Goal: Information Seeking & Learning: Learn about a topic

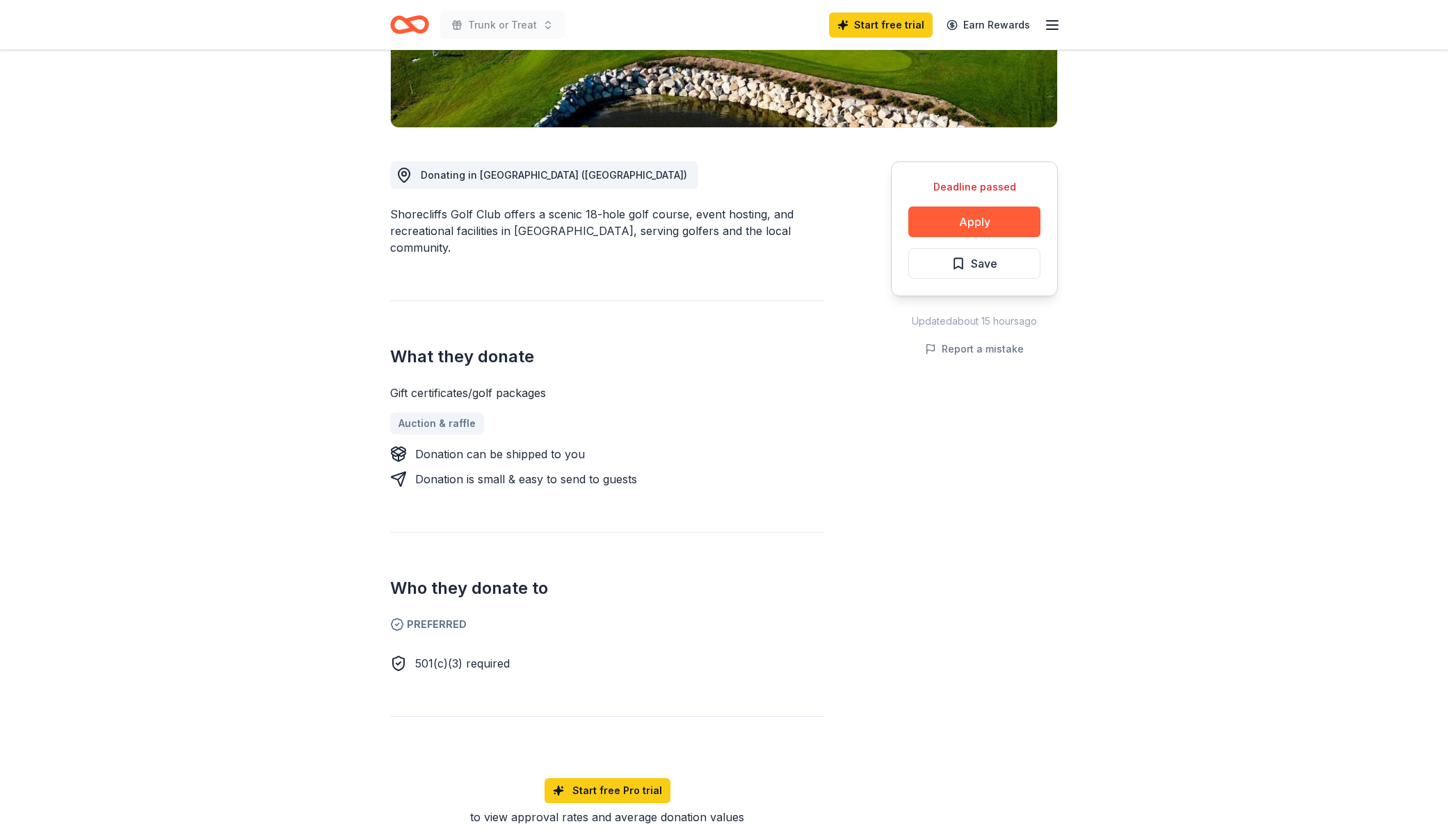
scroll to position [322, 0]
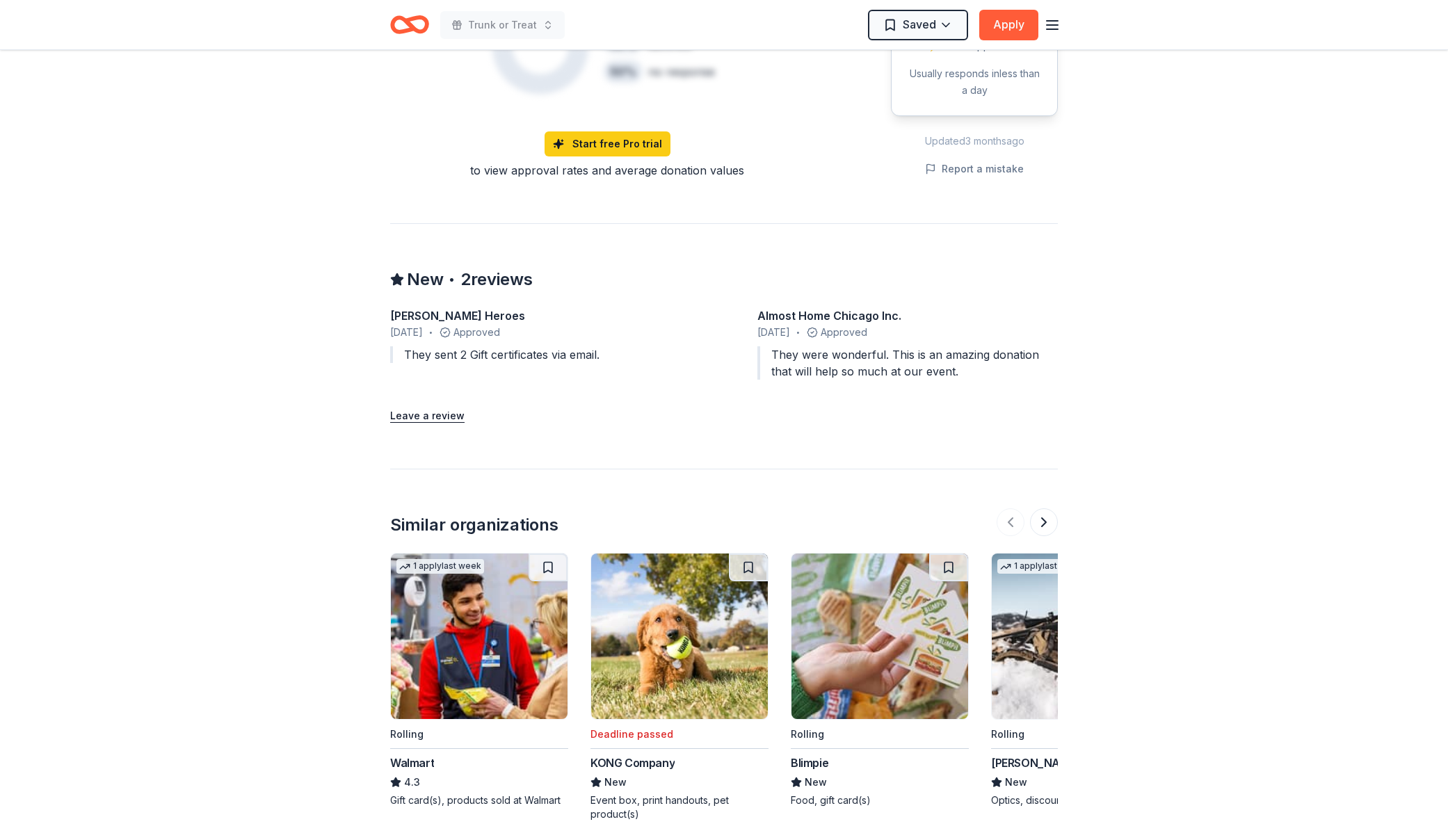
scroll to position [1128, 0]
click at [1050, 520] on button at bounding box center [1043, 523] width 28 height 28
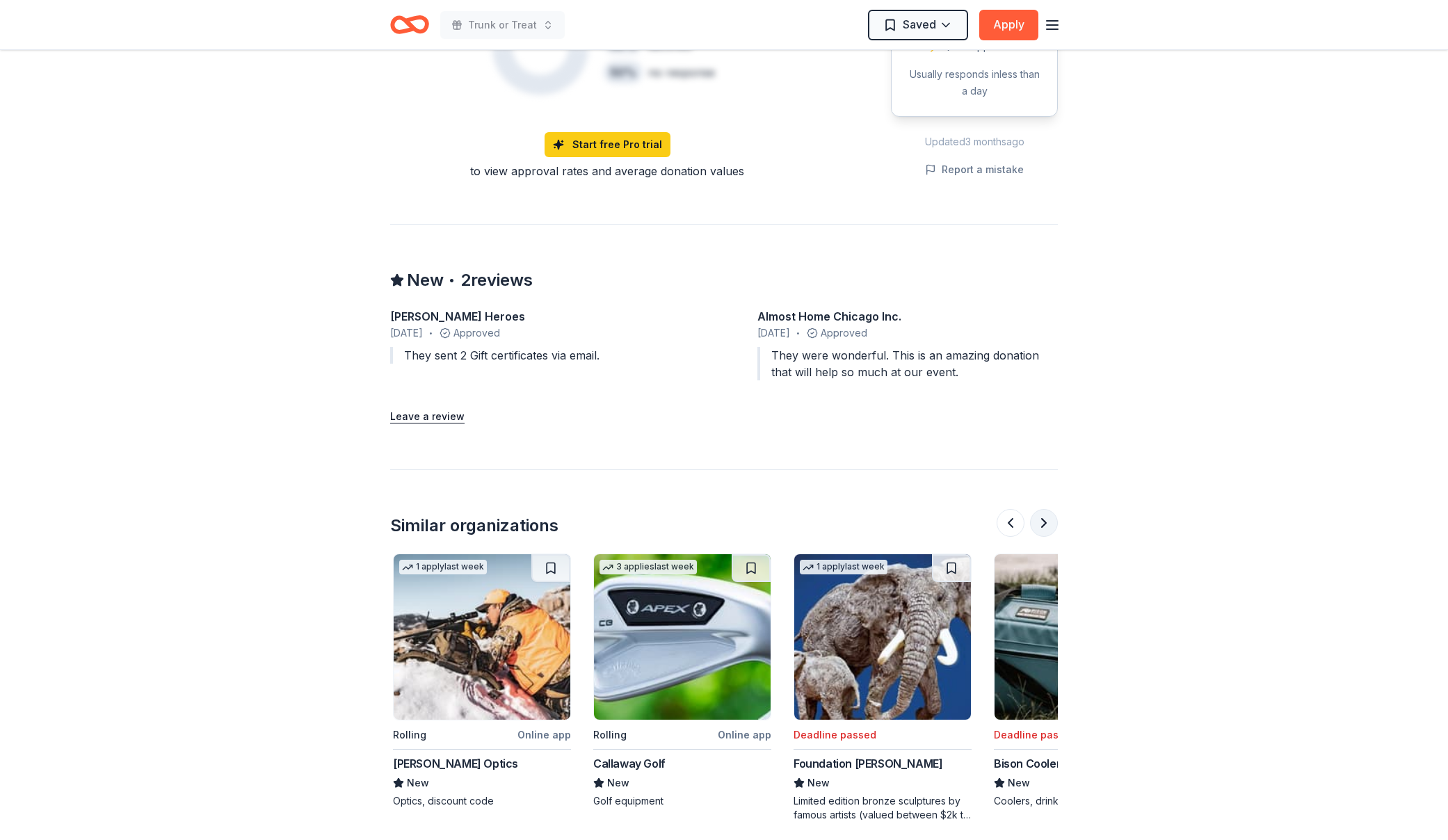
scroll to position [0, 601]
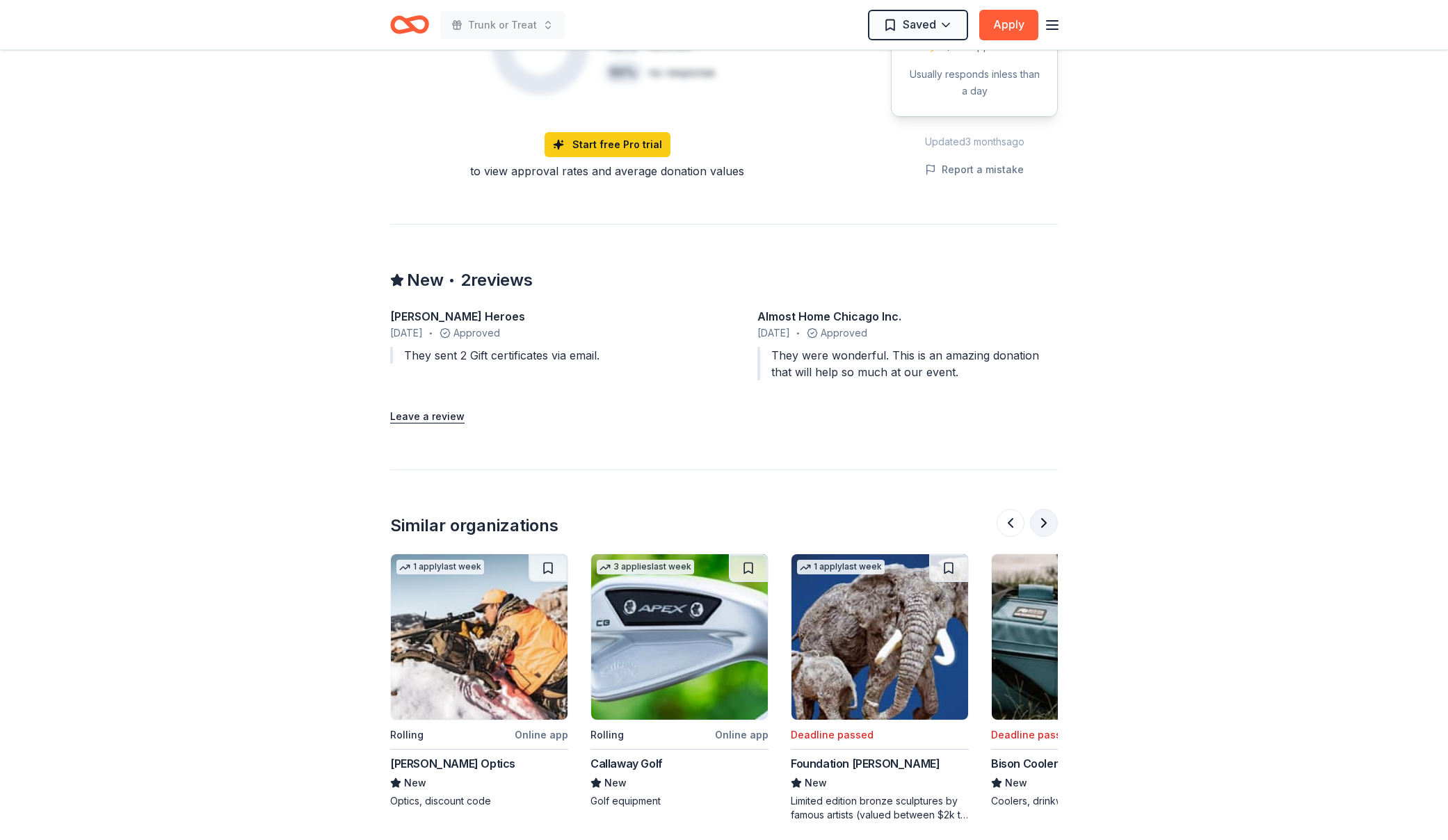
click at [1049, 520] on button at bounding box center [1043, 523] width 28 height 28
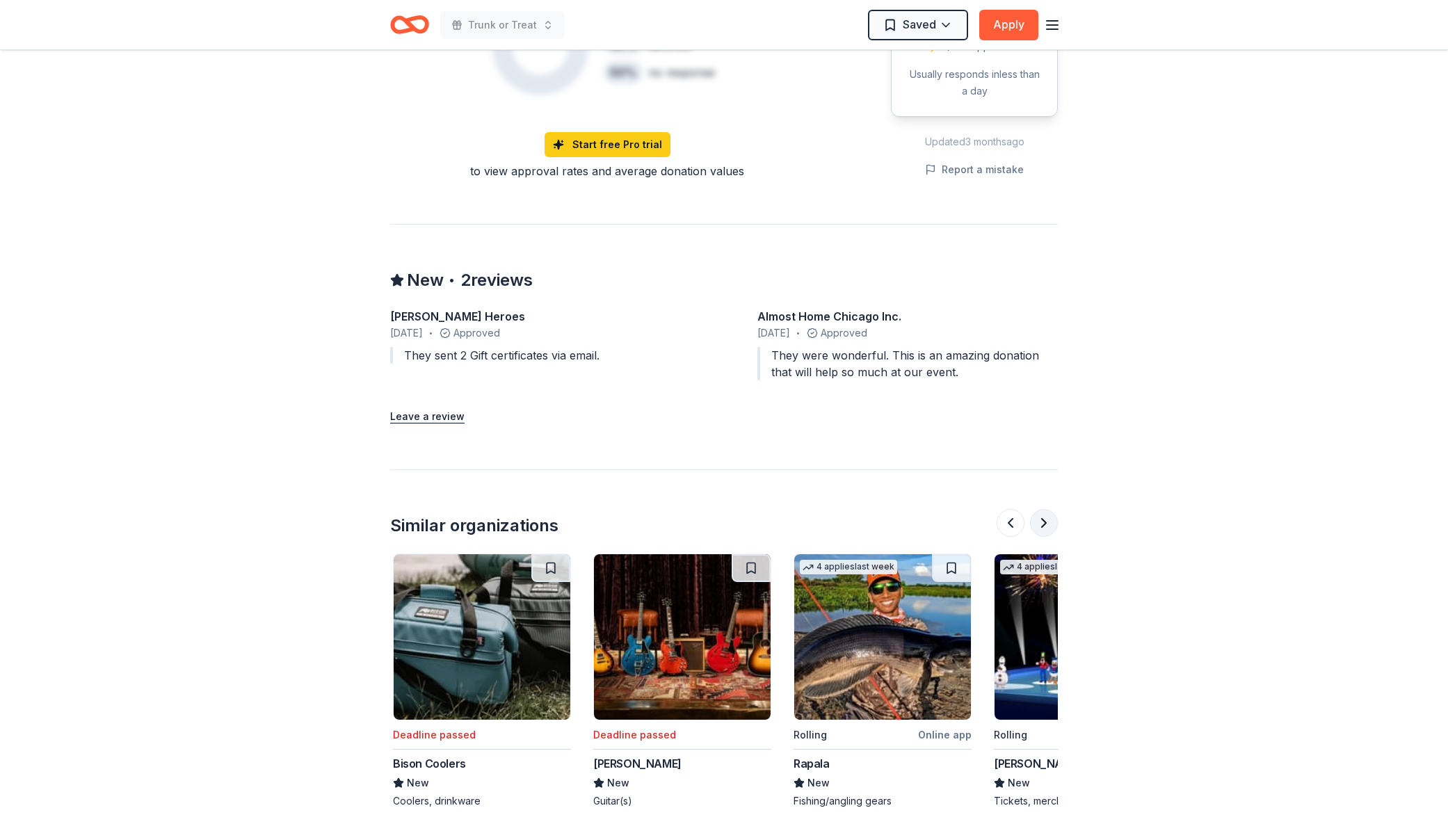
scroll to position [0, 1201]
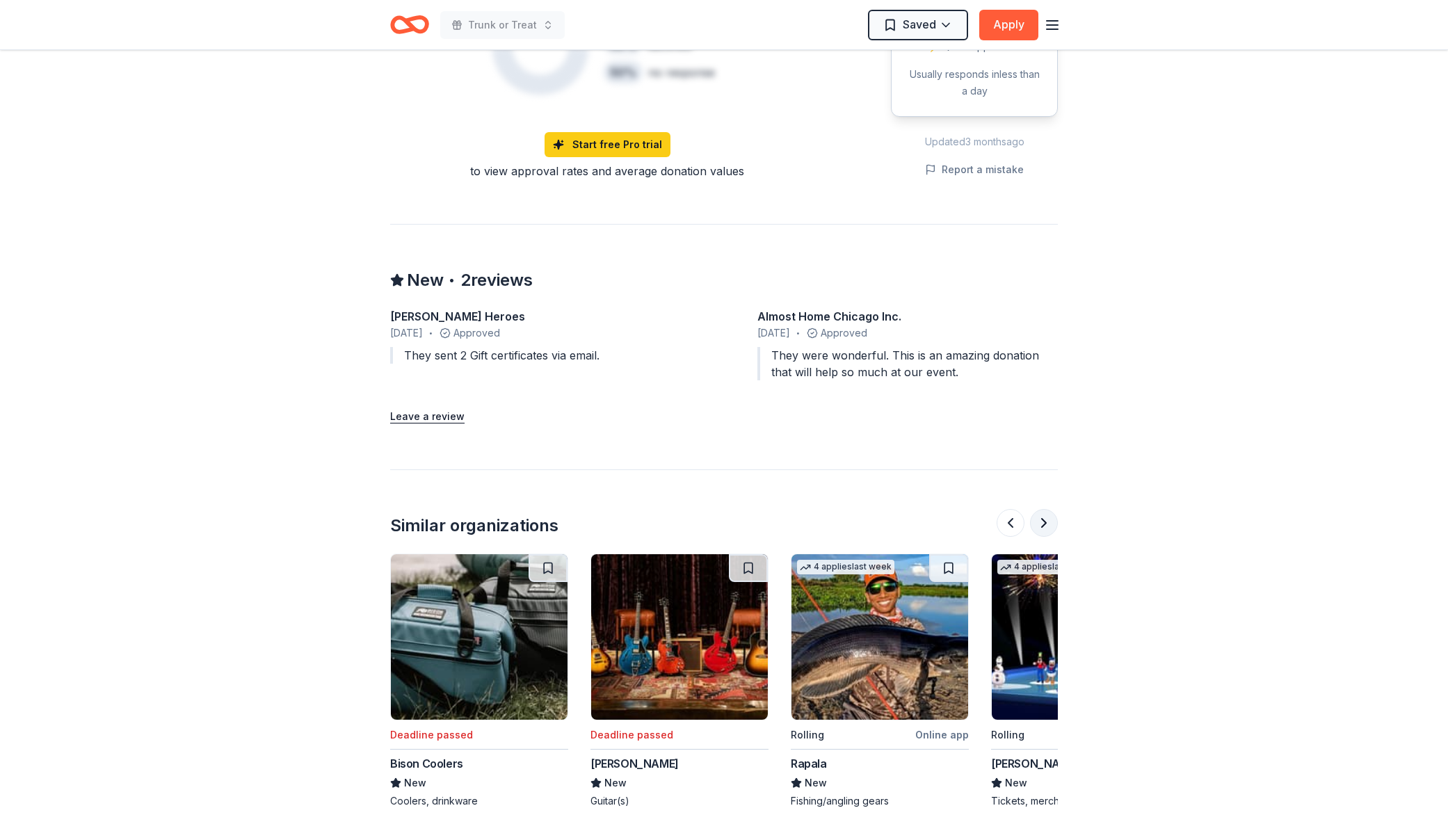
click at [1049, 520] on button at bounding box center [1043, 523] width 28 height 28
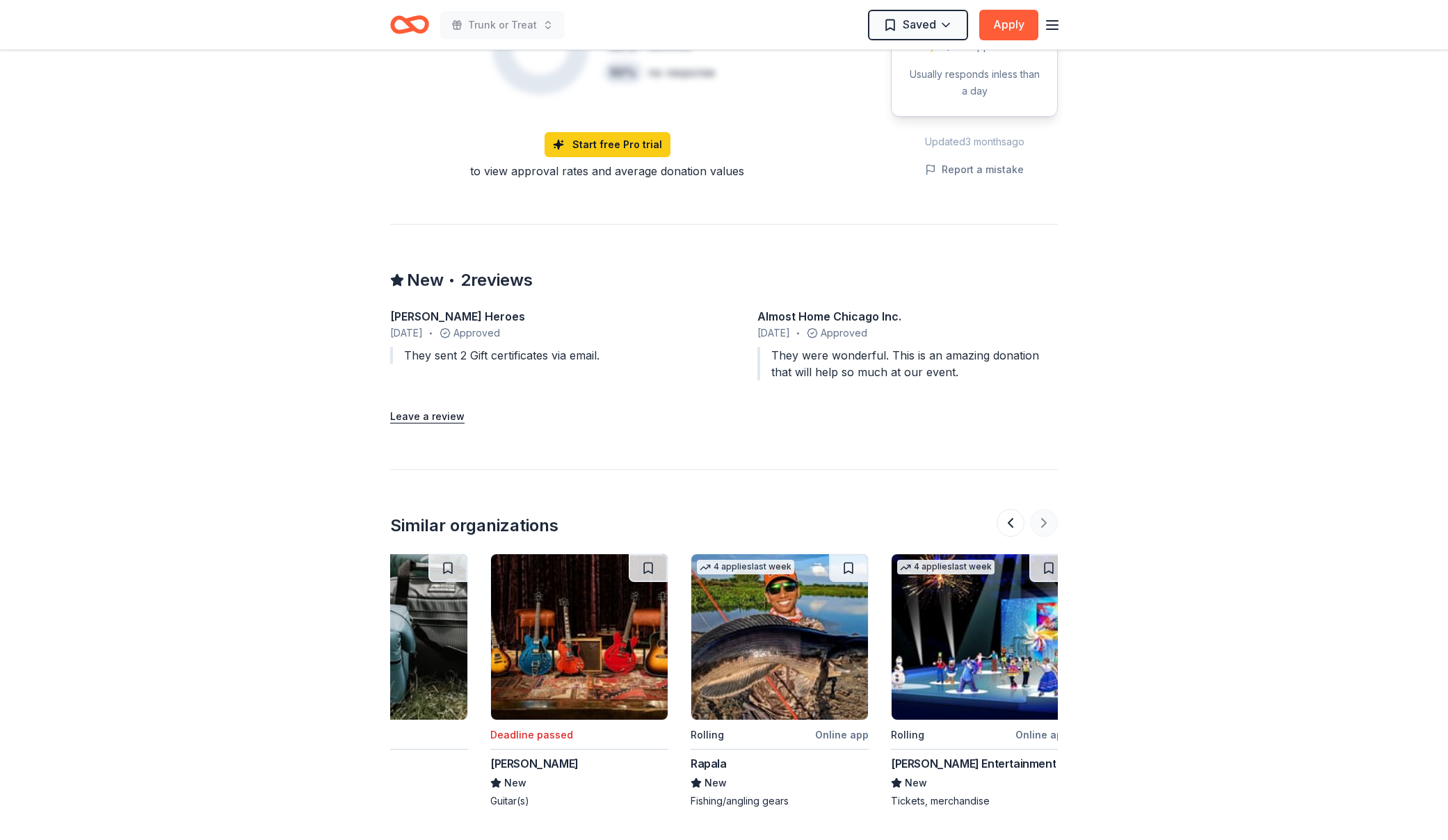
scroll to position [0, 1313]
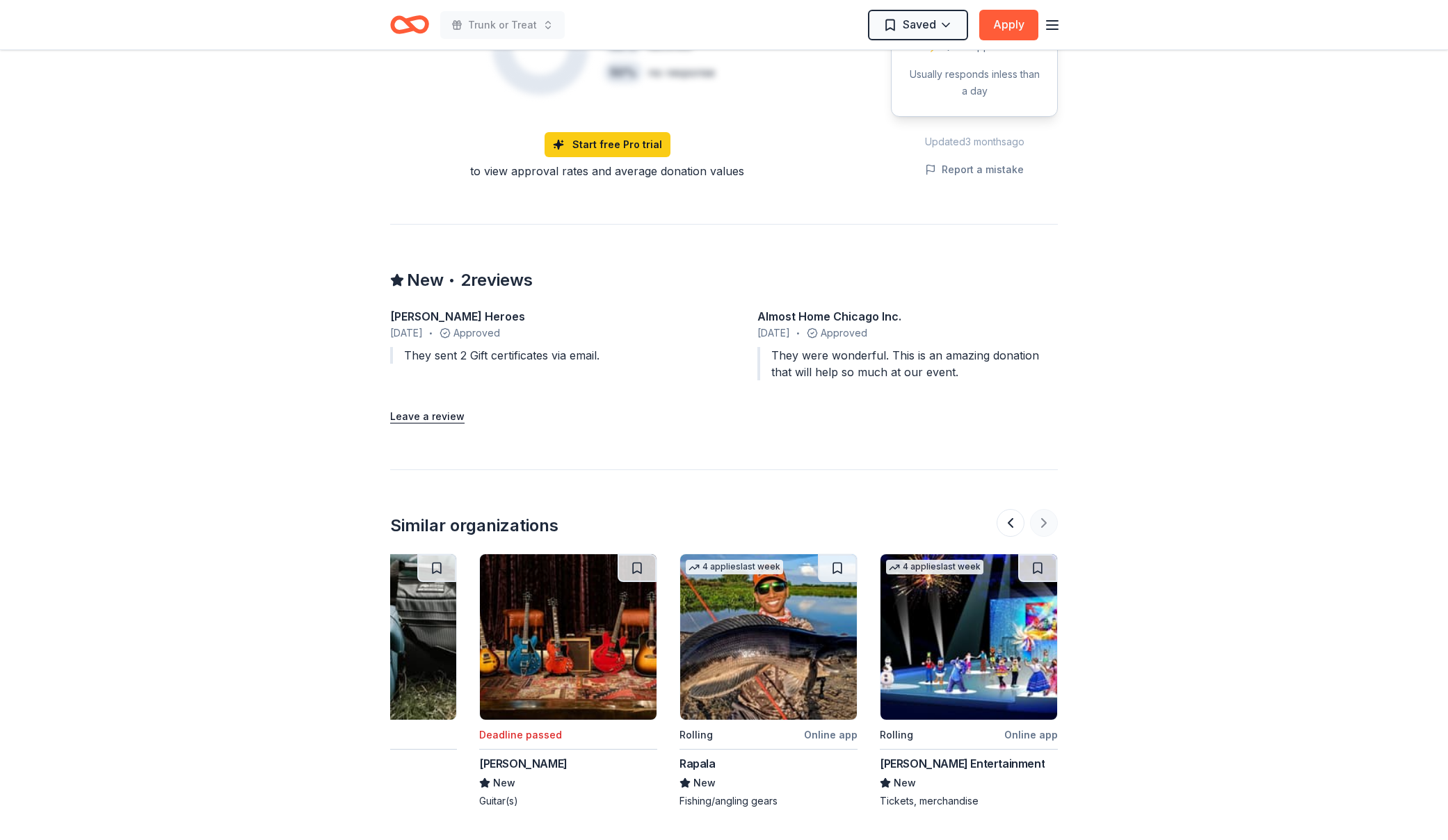
click at [1049, 520] on div at bounding box center [1027, 523] width 61 height 28
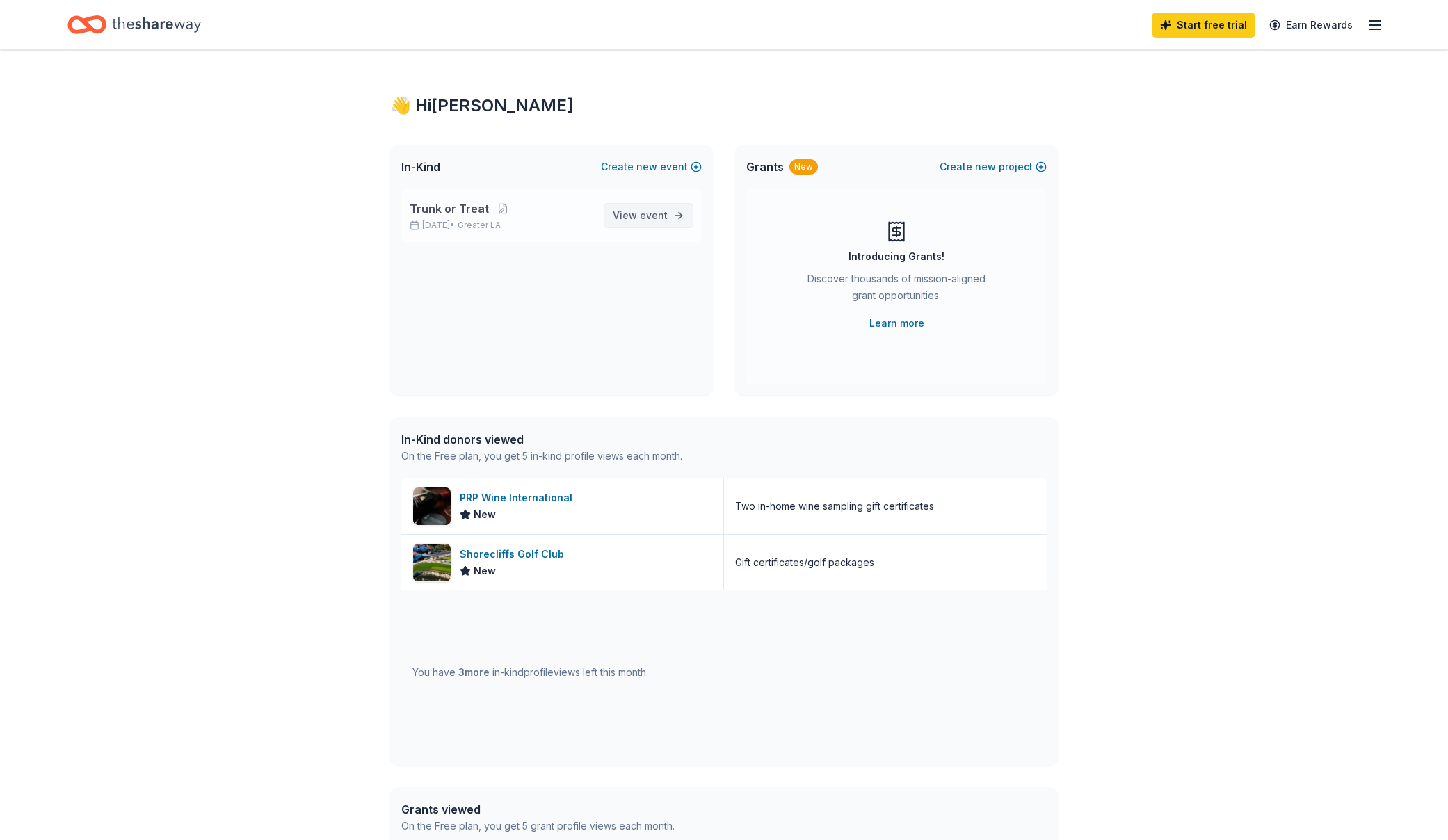
click at [632, 207] on span "View event" at bounding box center [640, 215] width 55 height 16
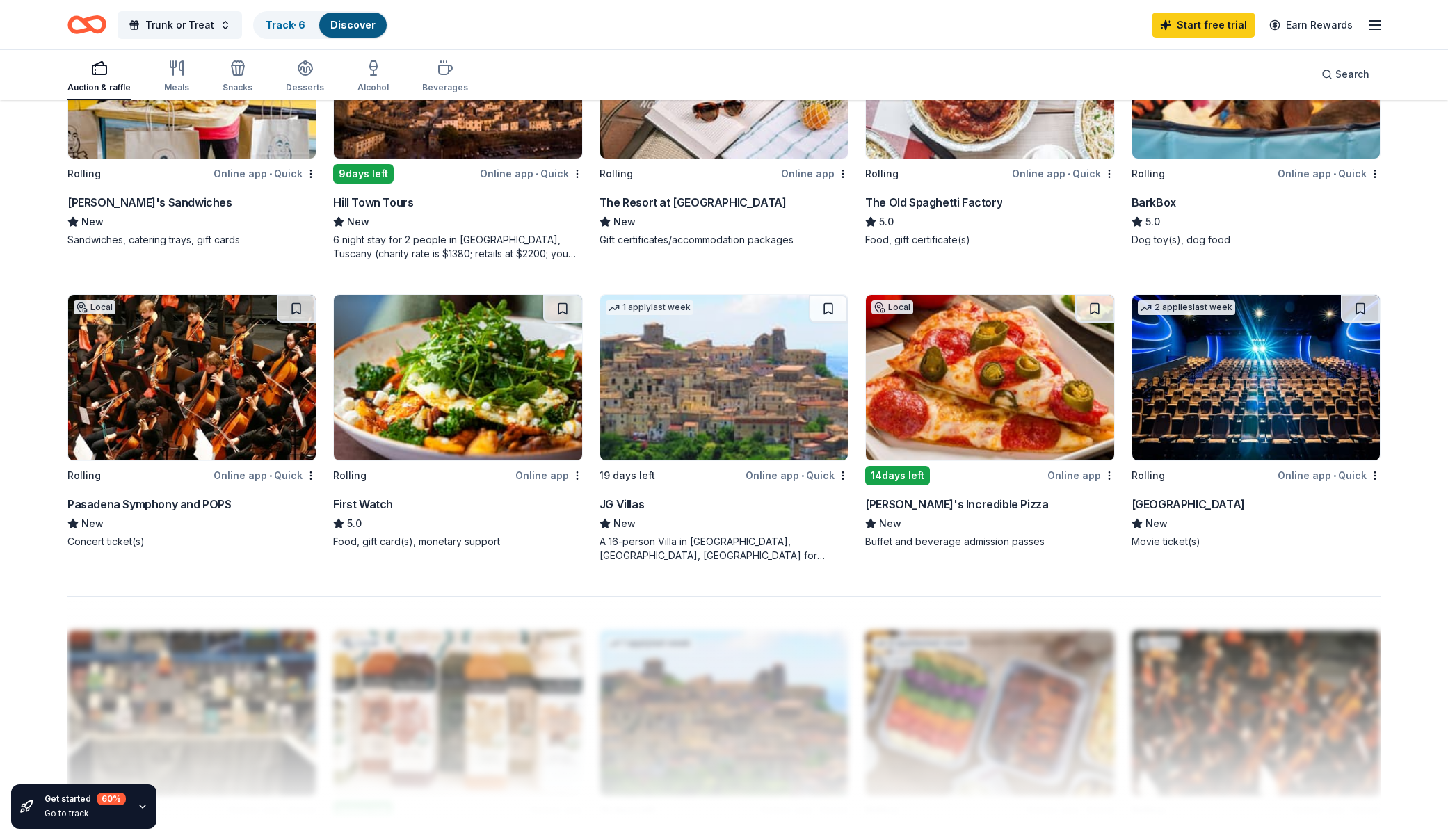
scroll to position [892, 0]
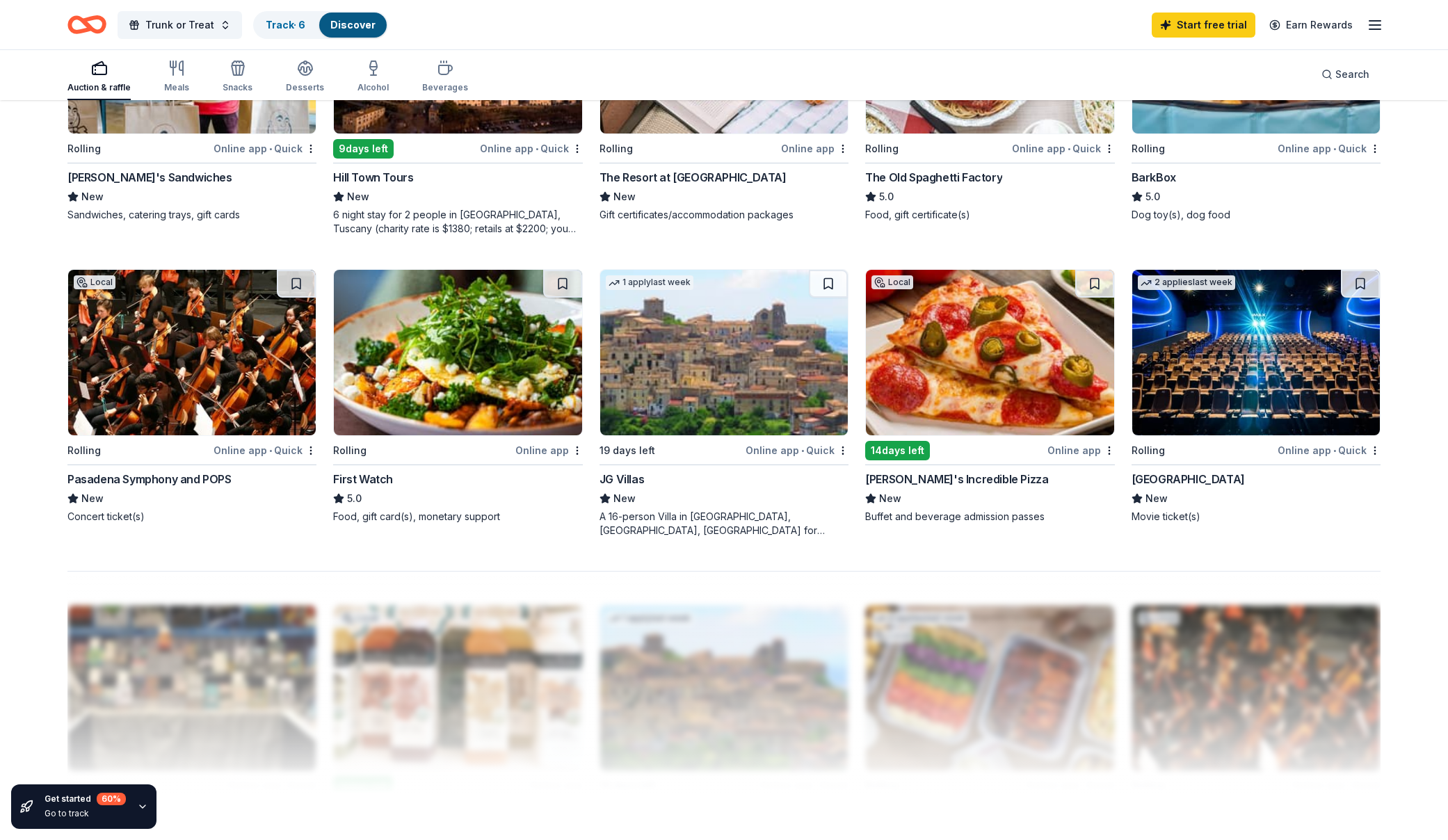
click at [1159, 479] on div "[GEOGRAPHIC_DATA]" at bounding box center [1188, 479] width 113 height 16
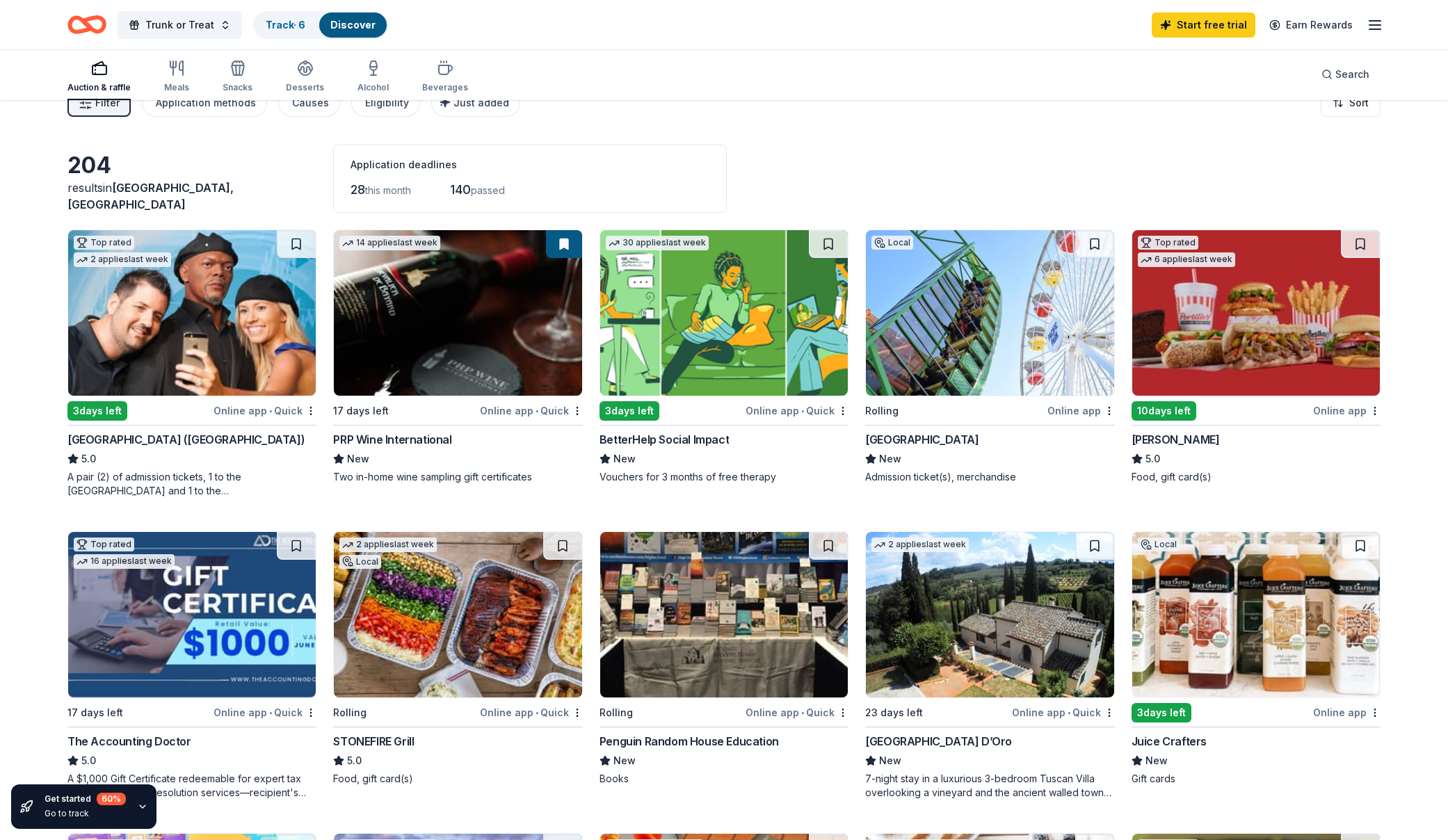
scroll to position [0, 0]
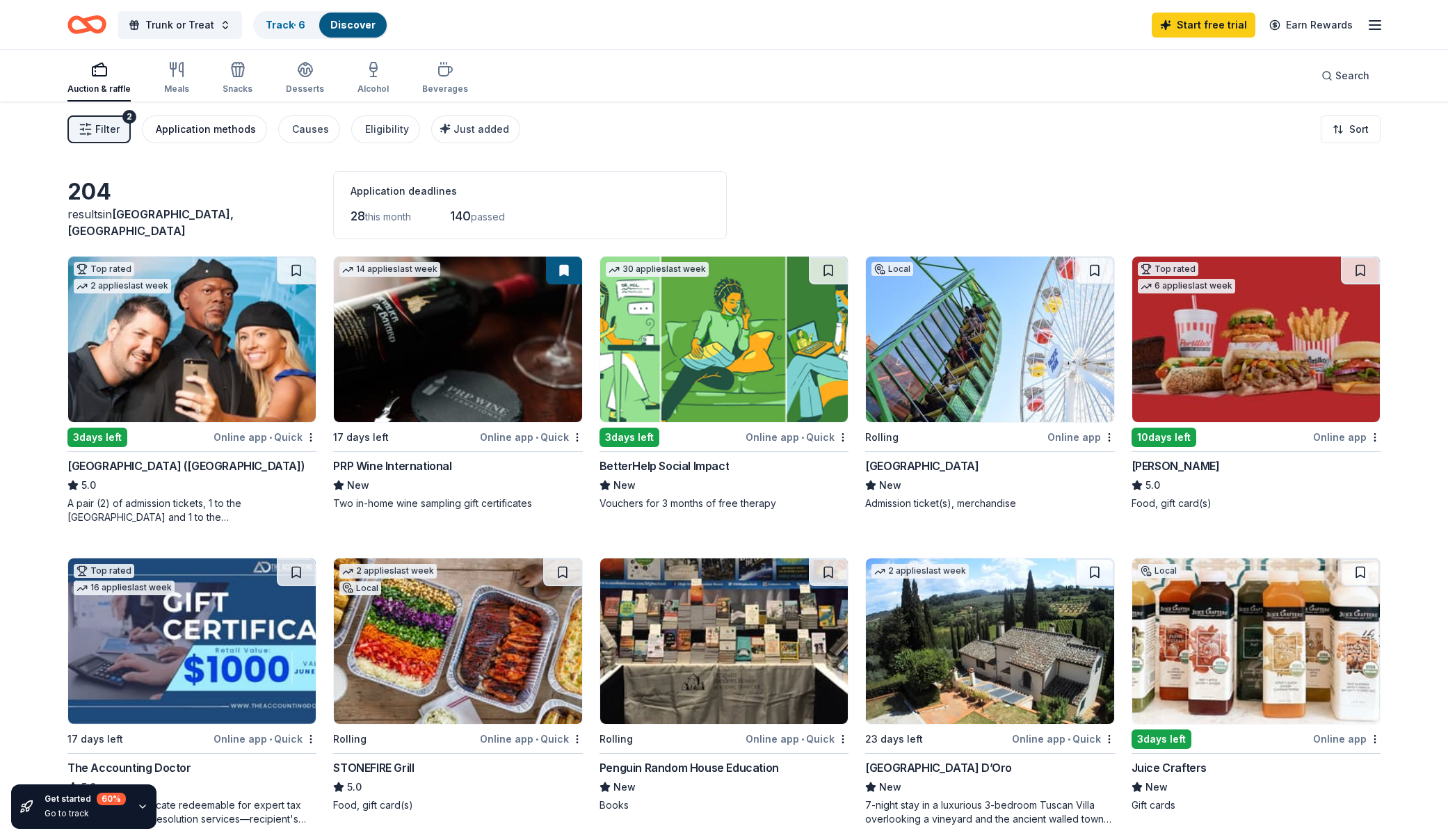
click at [210, 137] on button "Application methods" at bounding box center [205, 129] width 125 height 28
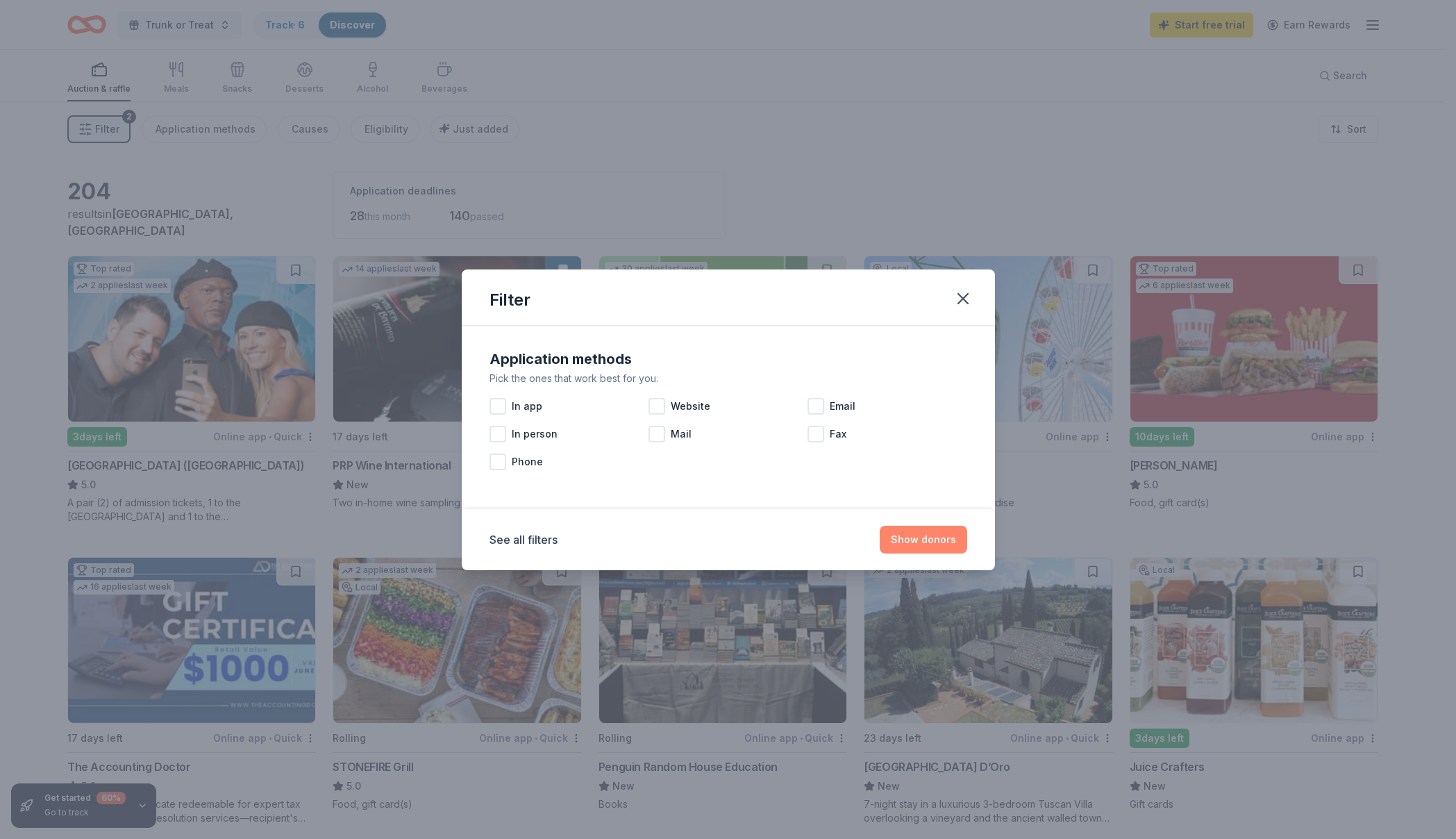
click at [937, 536] on button "Show donors" at bounding box center [923, 539] width 88 height 28
